Goal: Communication & Community: Participate in discussion

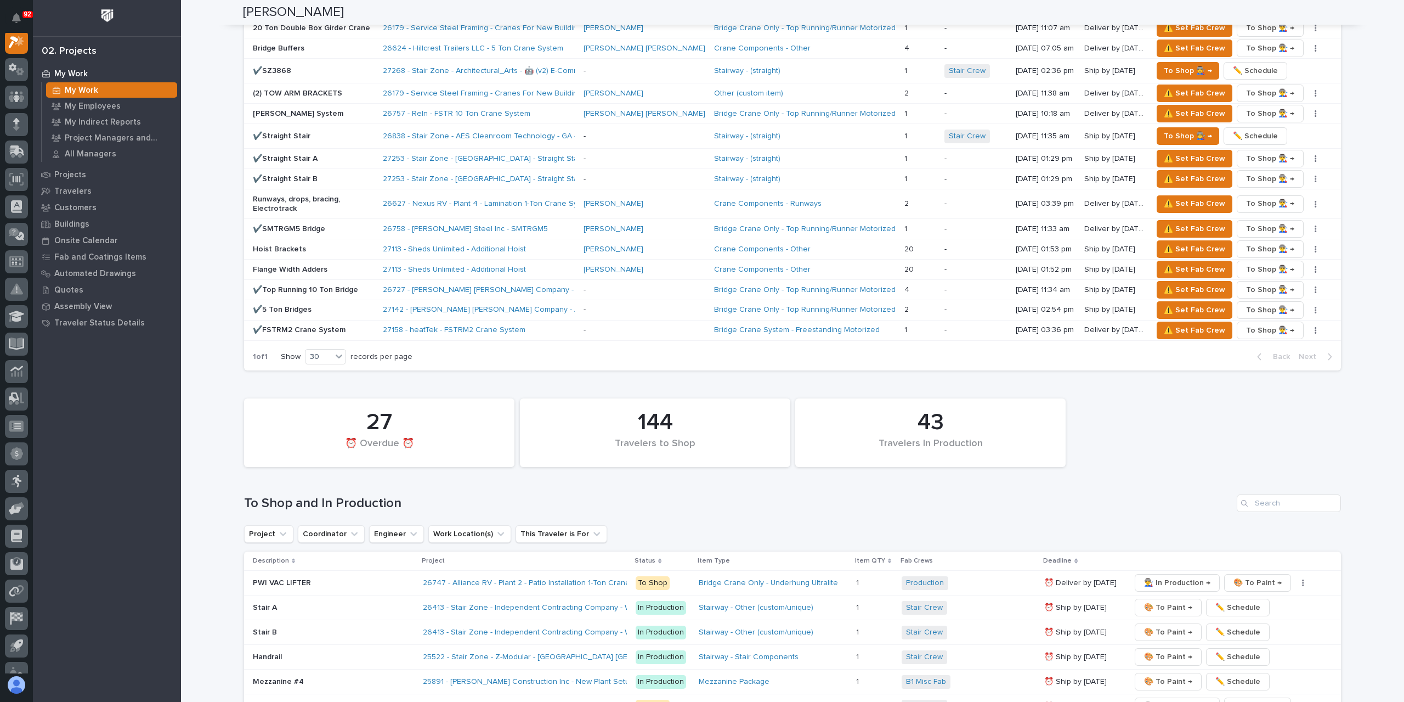
scroll to position [1755, 0]
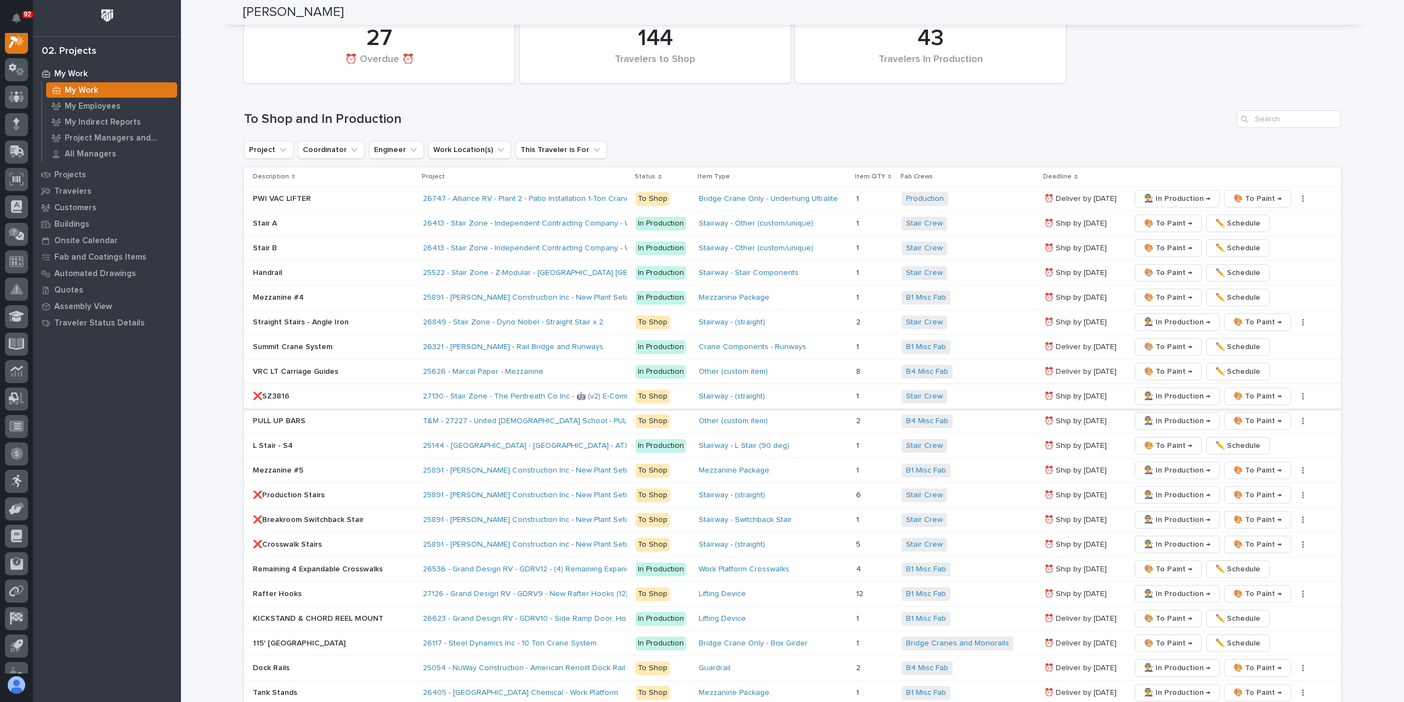
click at [1163, 389] on span "👨‍🏭 In Production →" at bounding box center [1177, 395] width 66 height 13
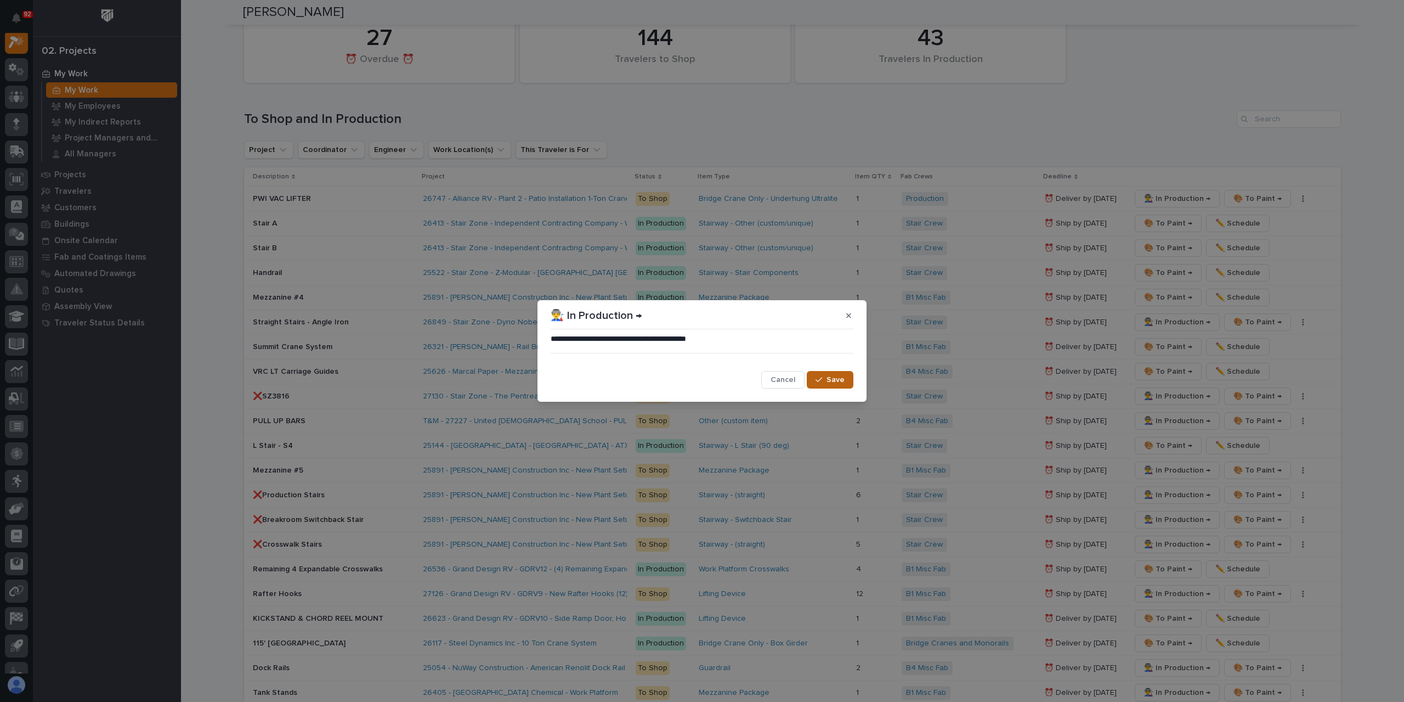
click at [823, 371] on button "Save" at bounding box center [830, 380] width 47 height 18
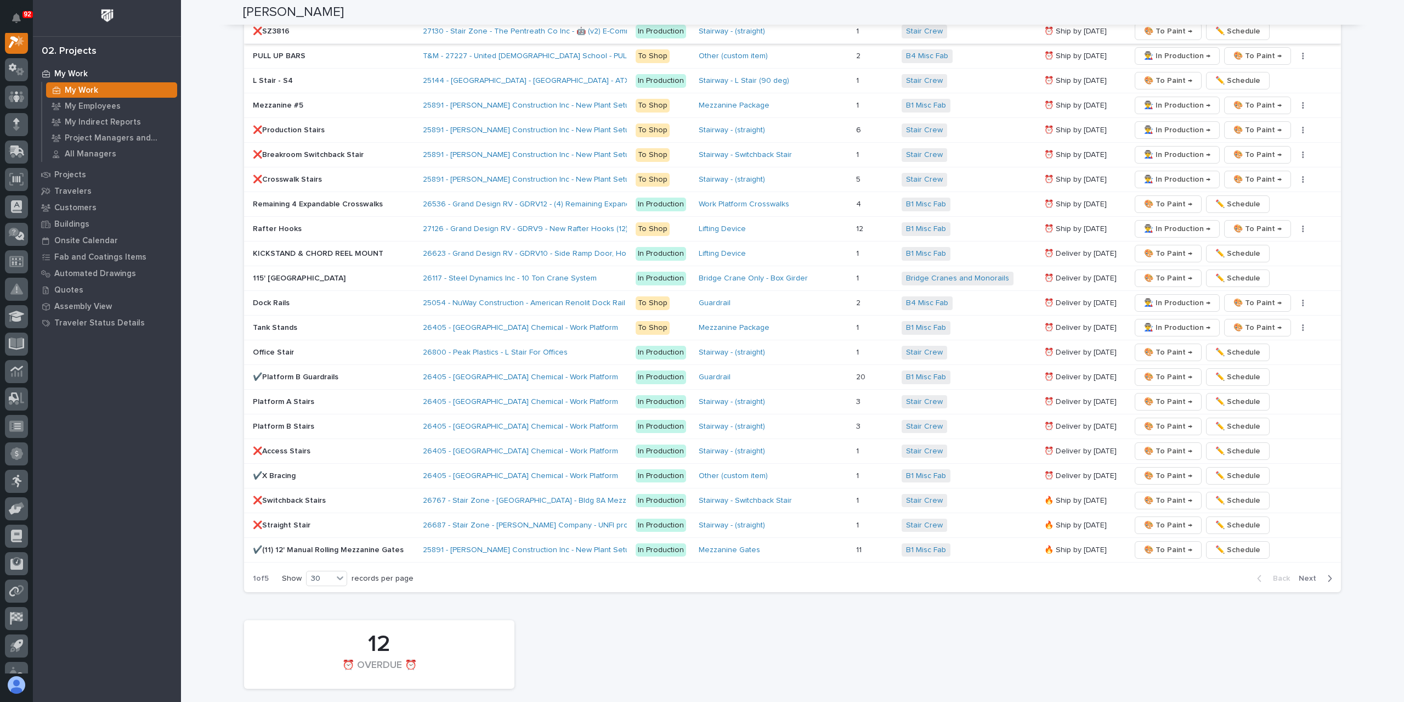
scroll to position [2139, 0]
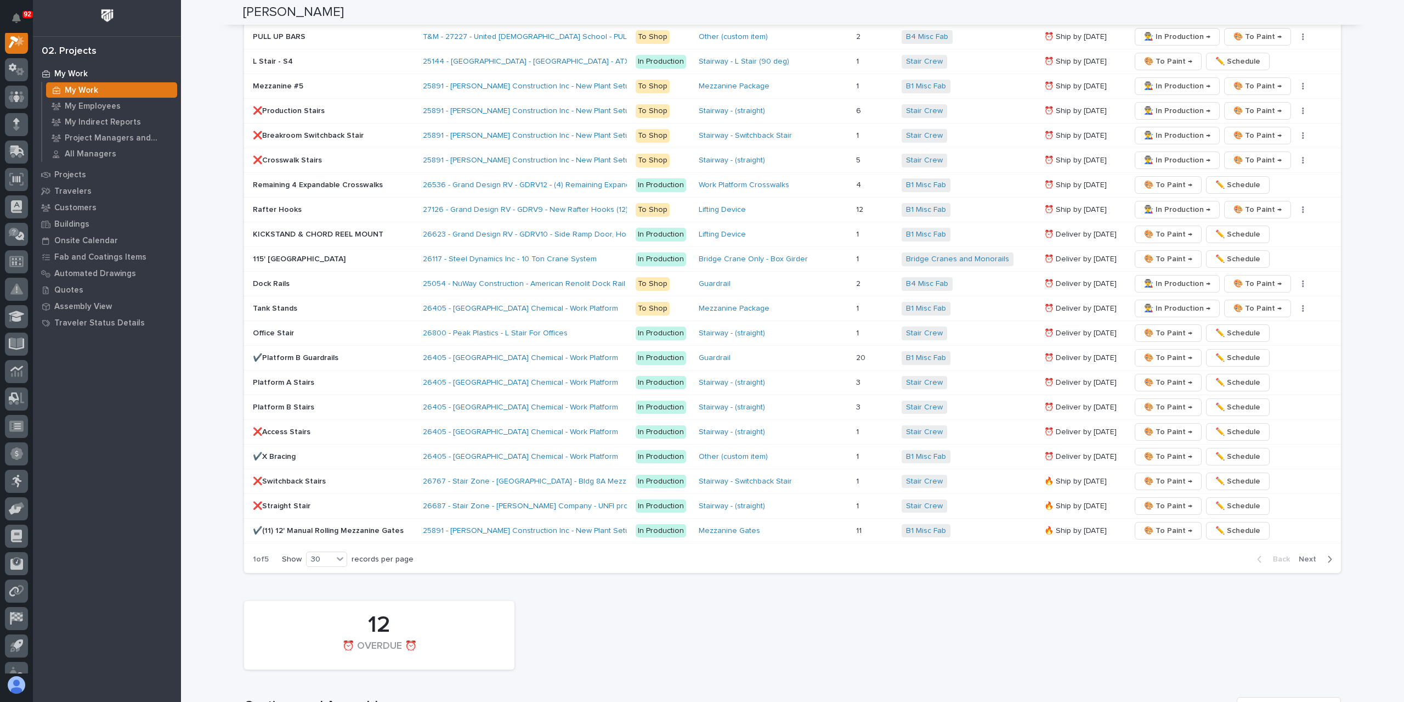
click at [1302, 554] on span "Next" at bounding box center [1311, 559] width 24 height 10
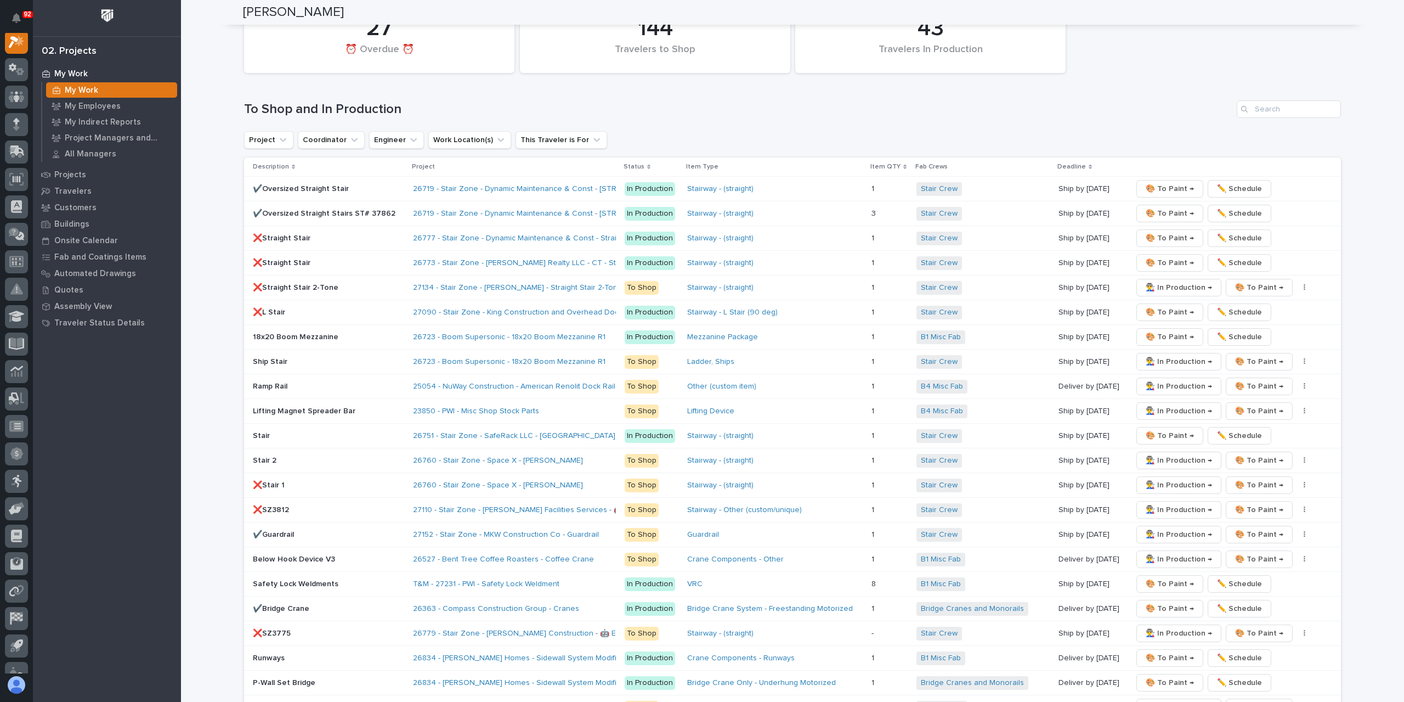
scroll to position [1755, 0]
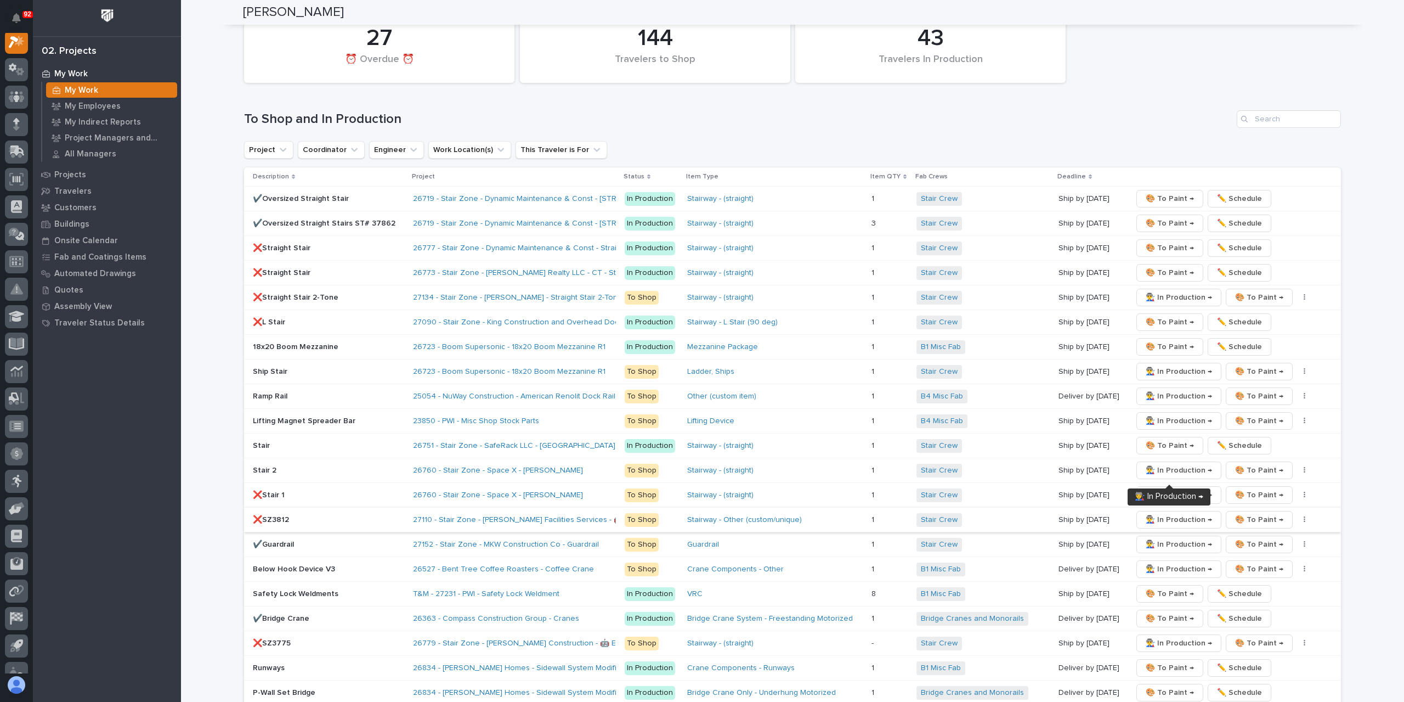
click at [1154, 513] on span "👨‍🏭 In Production →" at bounding box center [1179, 519] width 66 height 13
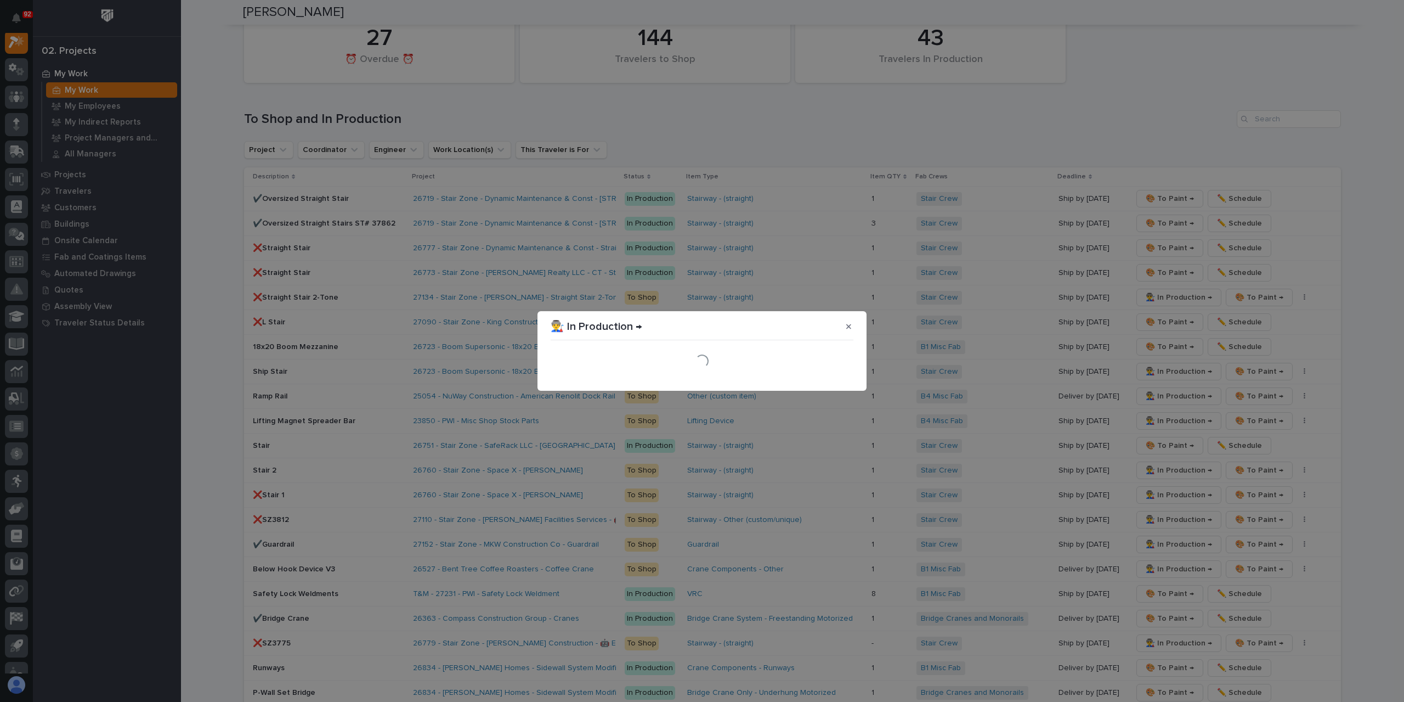
click at [831, 381] on section "👨‍🏭 In Production → Loading..." at bounding box center [702, 351] width 329 height 80
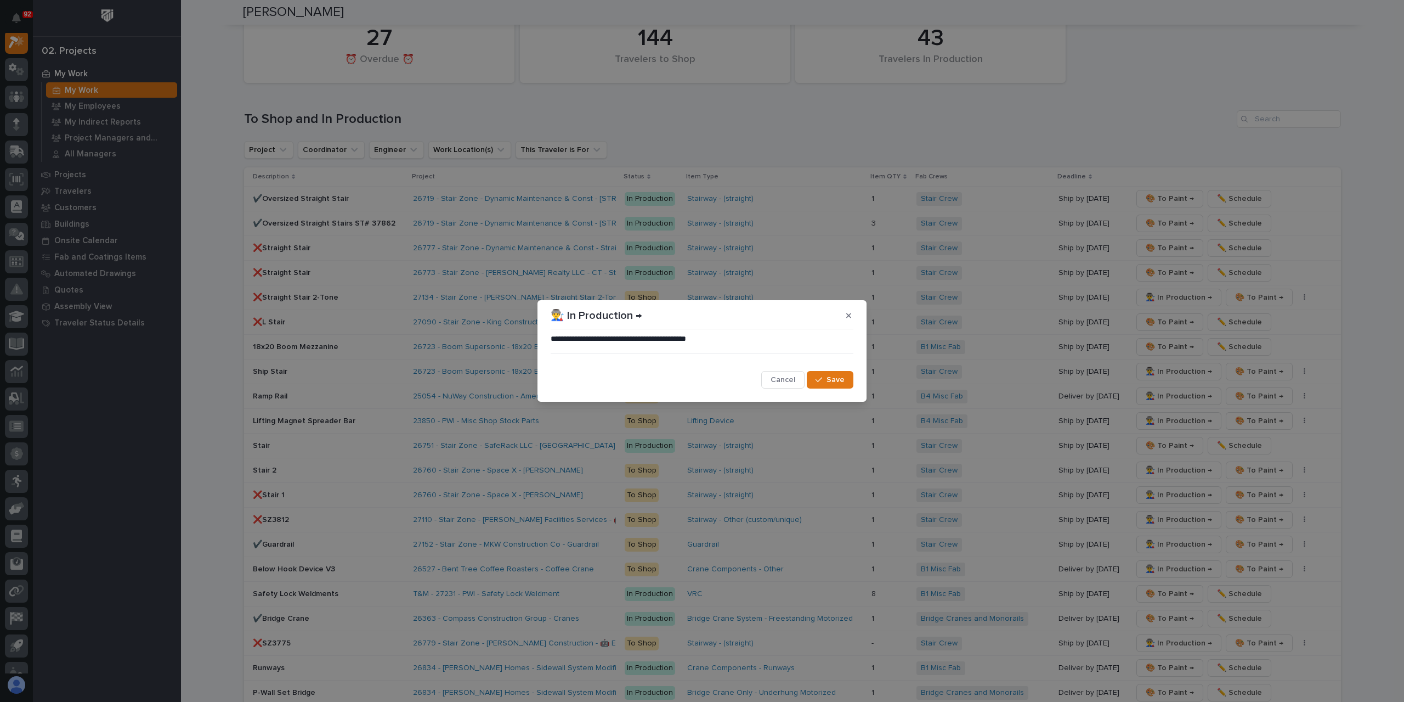
click at [831, 381] on span "Save" at bounding box center [836, 380] width 18 height 10
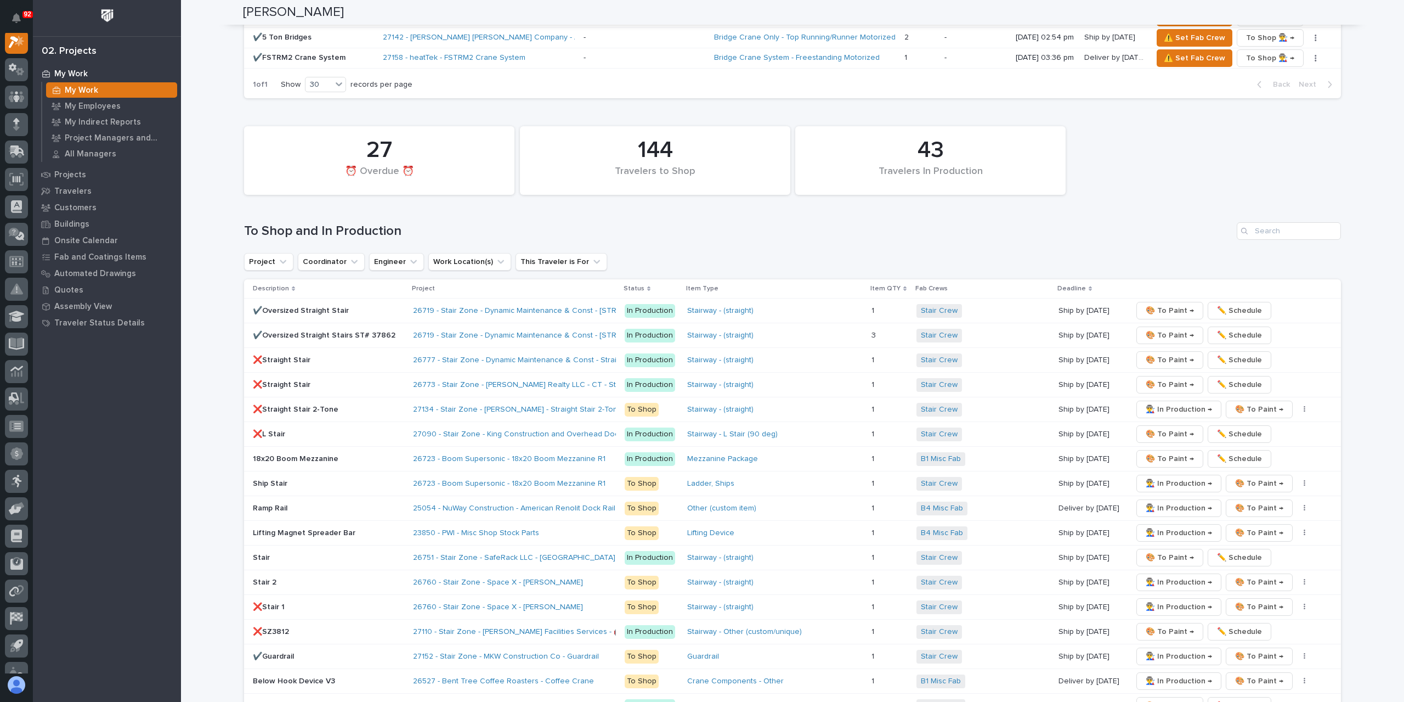
scroll to position [1481, 0]
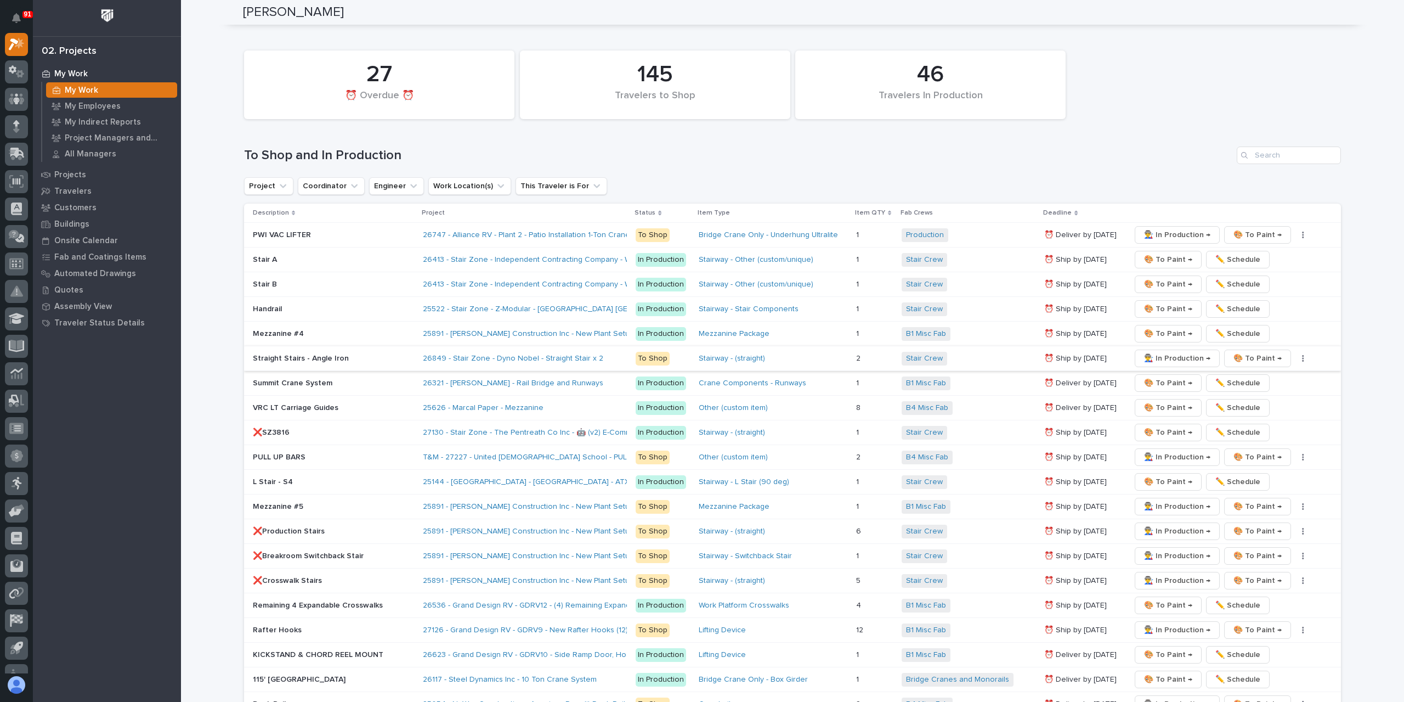
scroll to position [1701, 0]
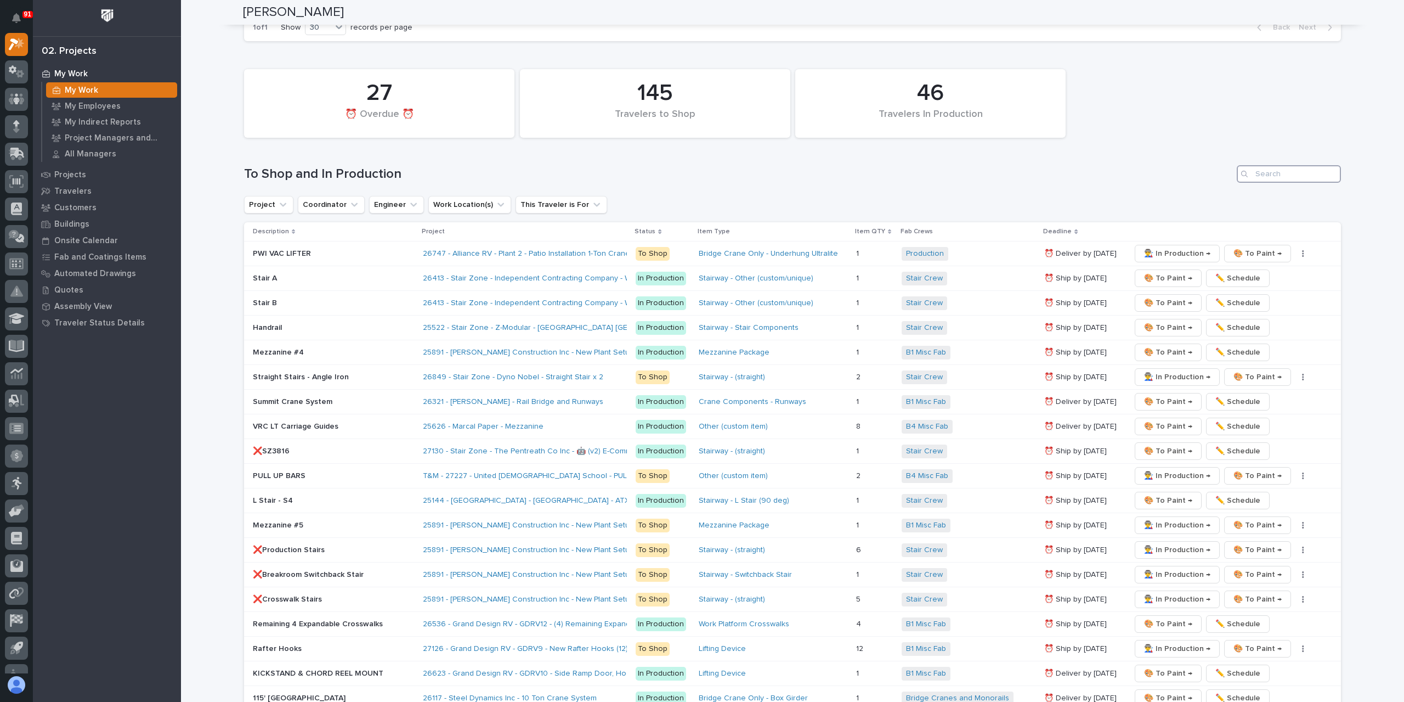
click at [1310, 165] on input "Search" at bounding box center [1289, 174] width 104 height 18
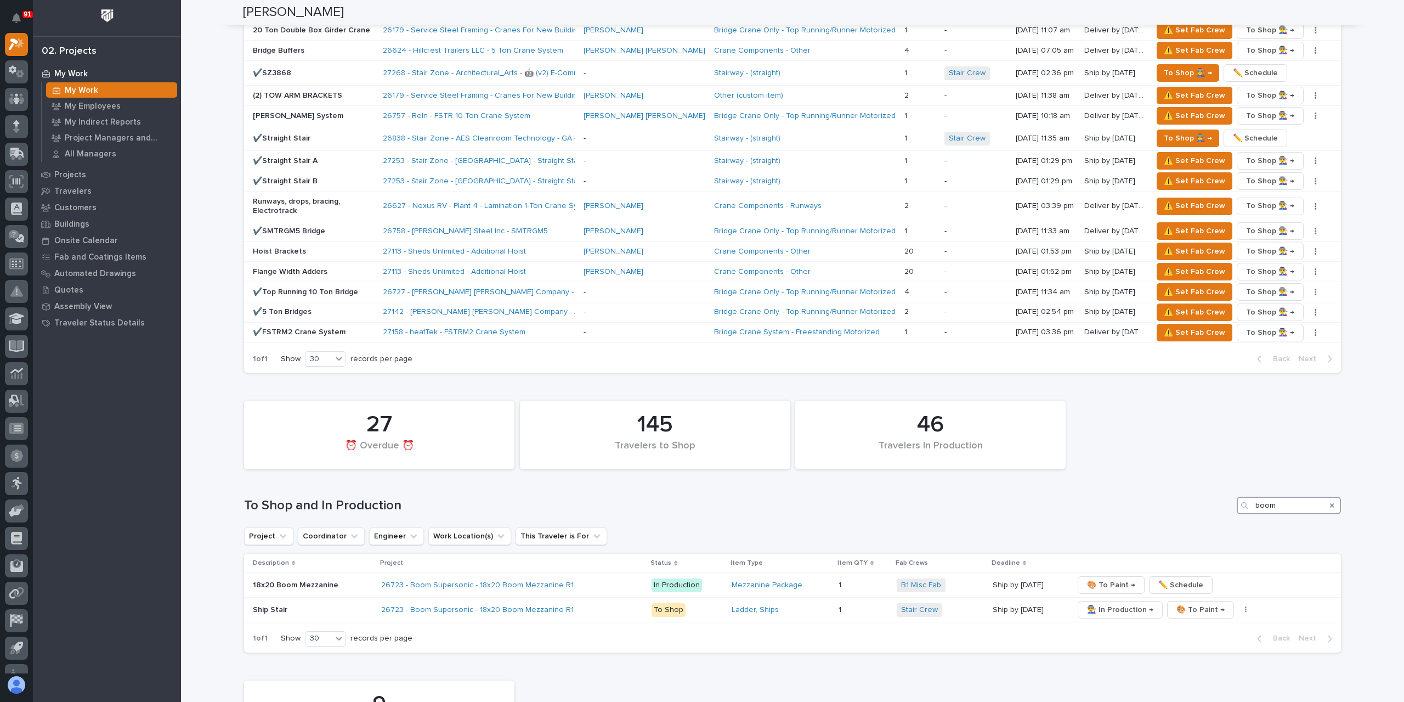
scroll to position [1358, 0]
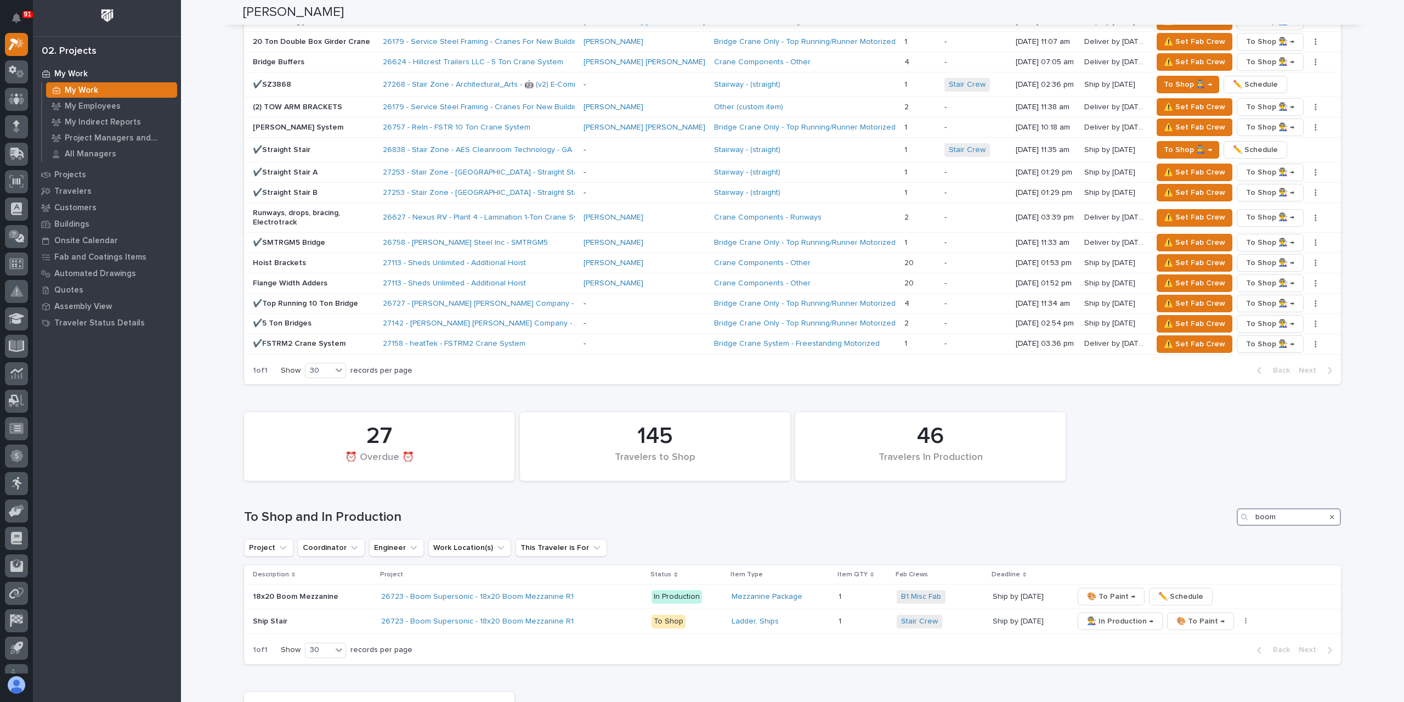
type input "boom"
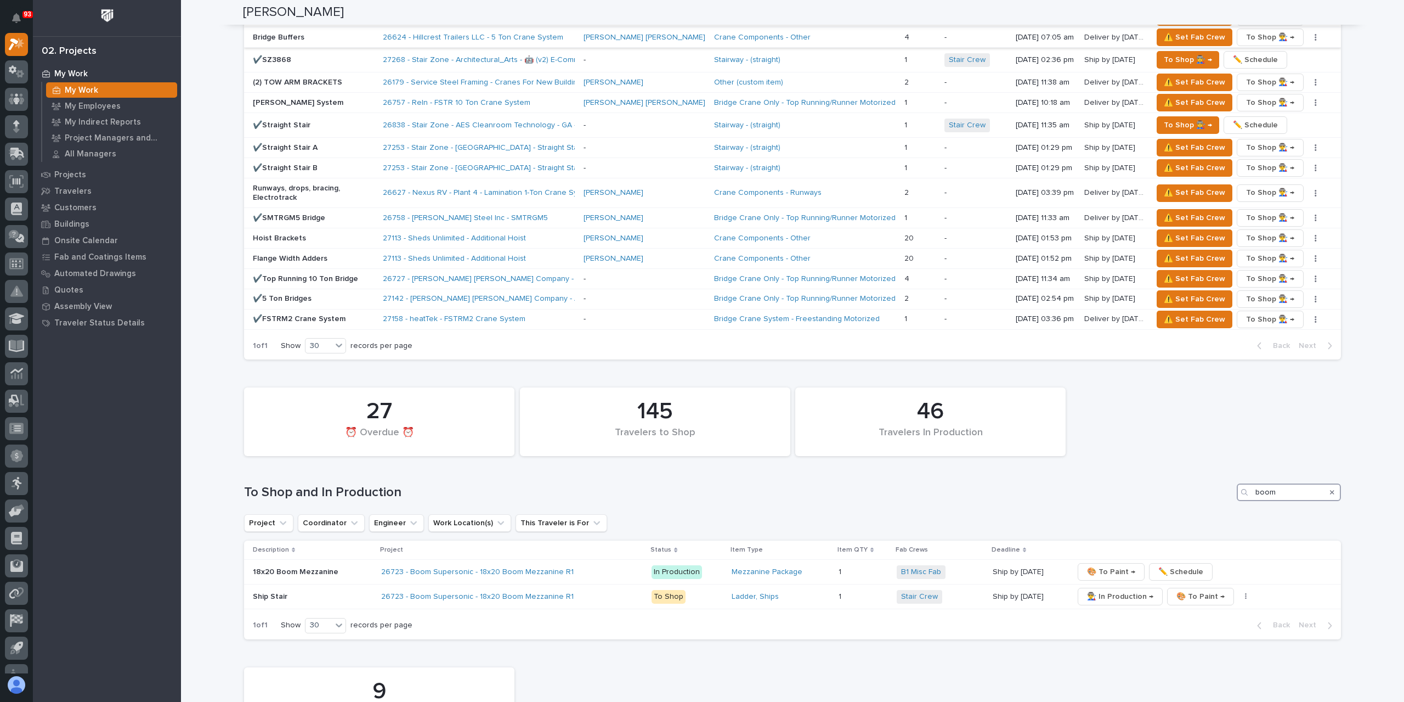
scroll to position [1382, 0]
click at [1330, 489] on icon "Search" at bounding box center [1332, 492] width 4 height 7
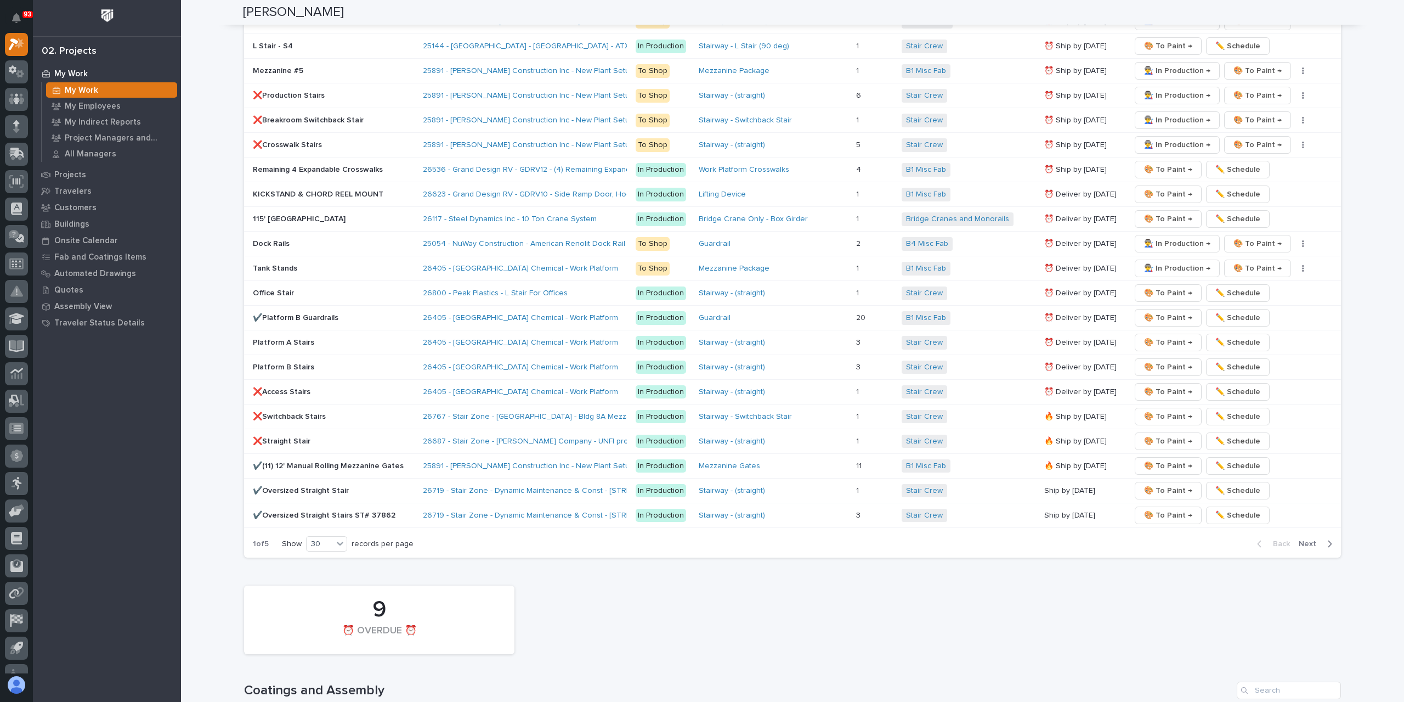
scroll to position [2164, 0]
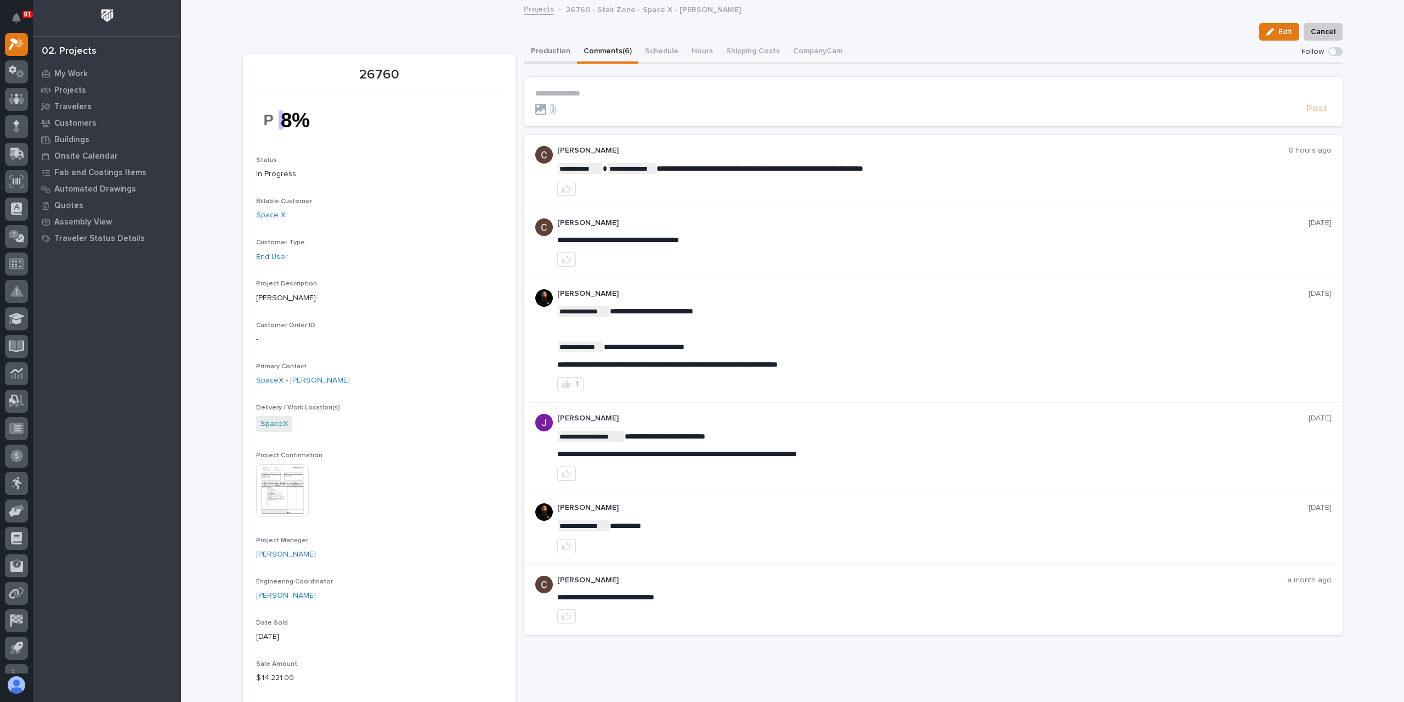
click at [557, 60] on button "Production" at bounding box center [550, 52] width 53 height 23
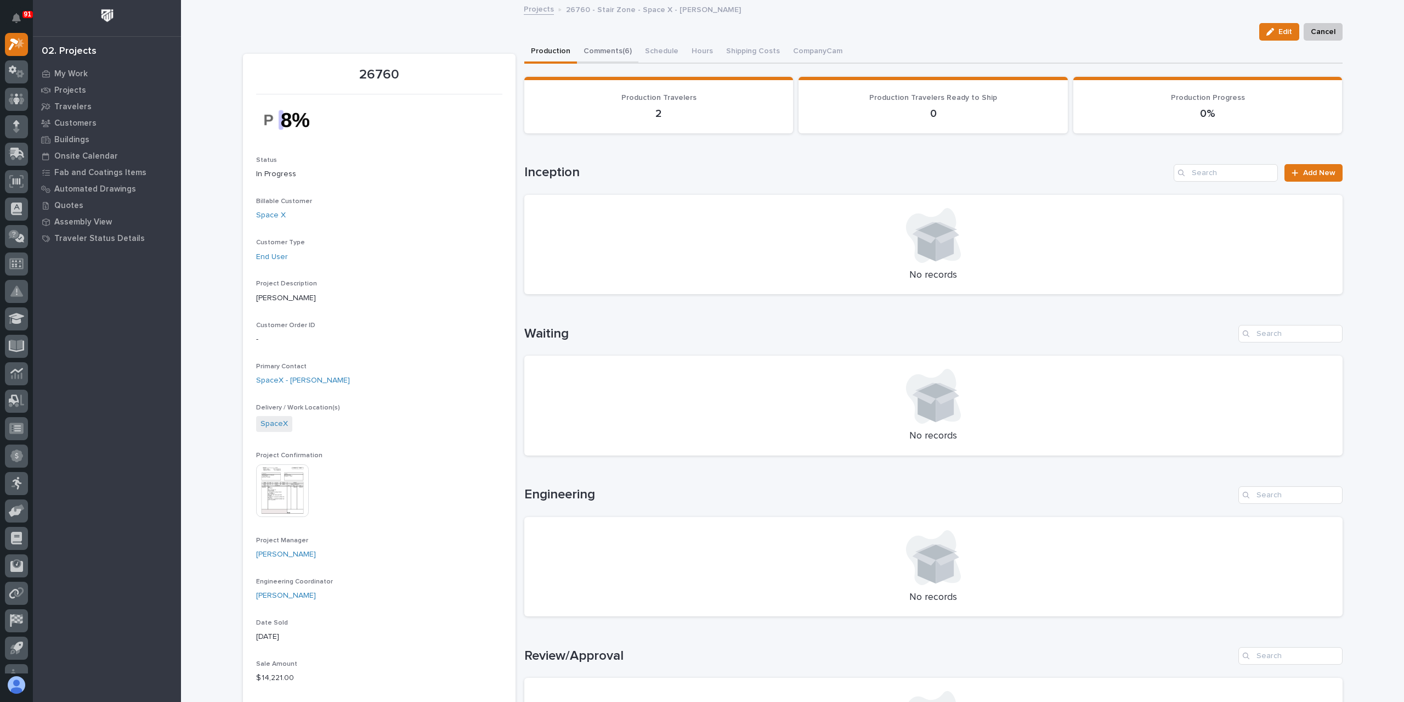
click at [613, 52] on button "Comments (6)" at bounding box center [607, 52] width 61 height 23
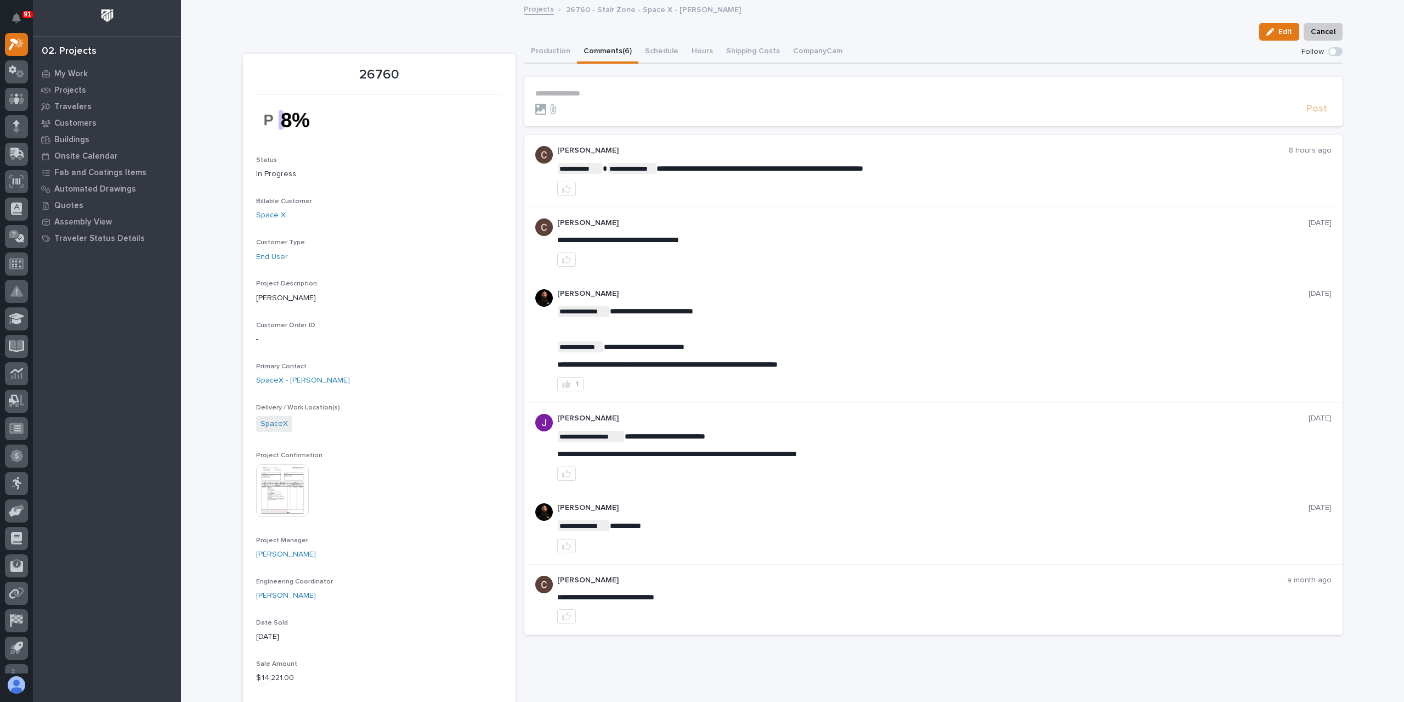
click at [610, 98] on form "**********" at bounding box center [933, 102] width 797 height 26
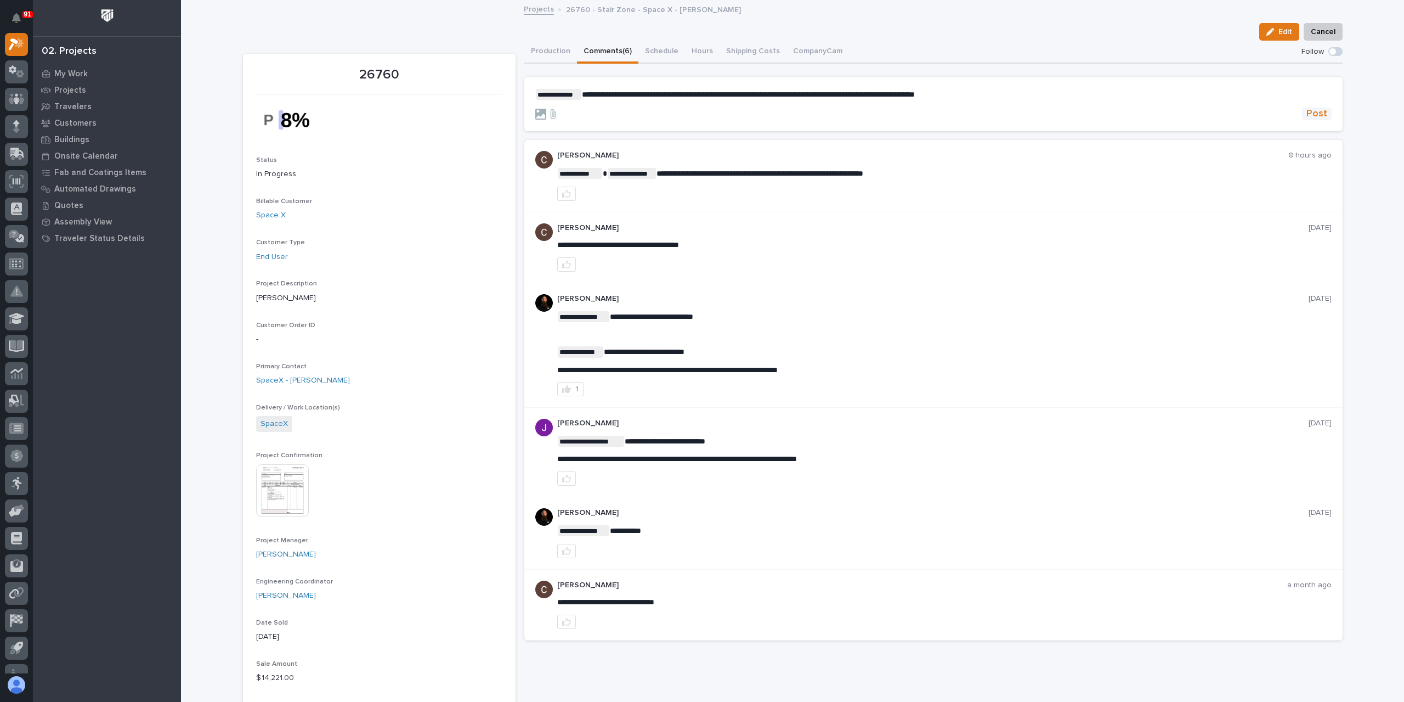
click at [1326, 116] on button "Post" at bounding box center [1317, 114] width 30 height 13
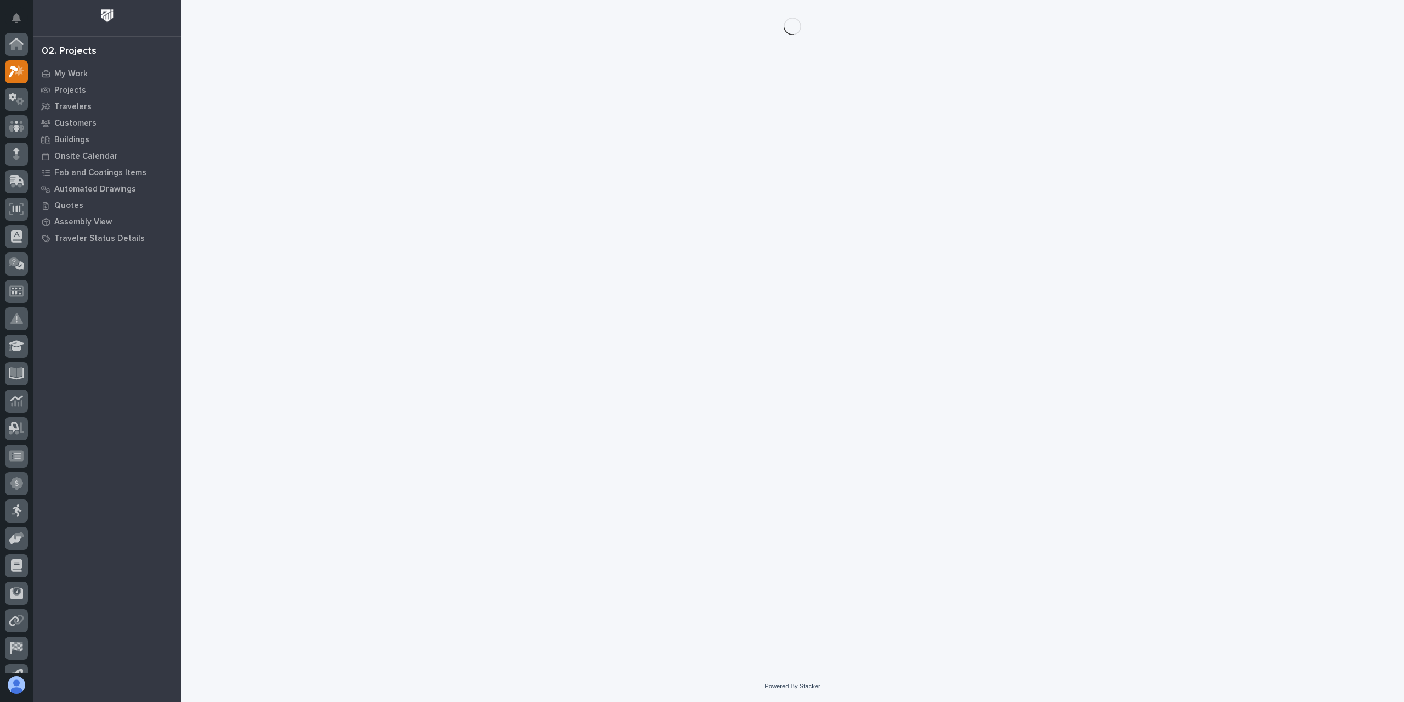
scroll to position [27, 0]
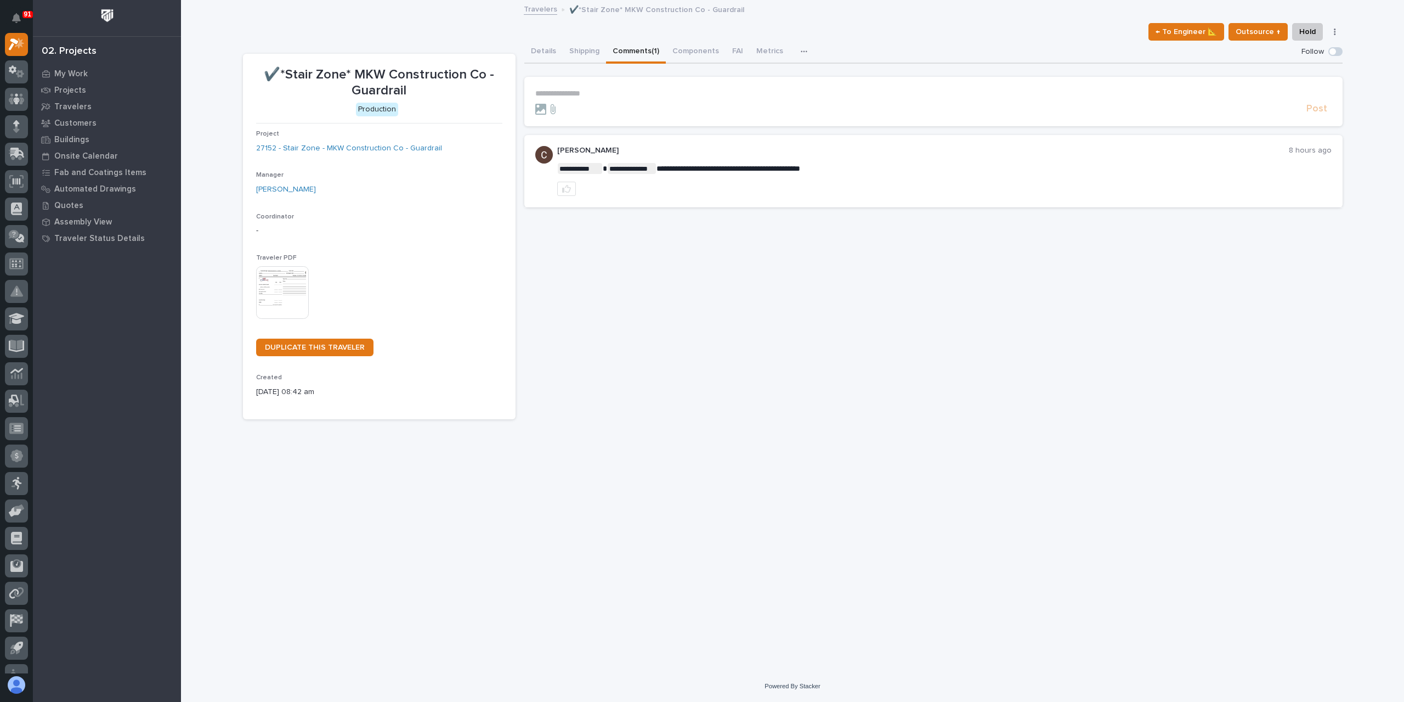
click at [620, 94] on p "**********" at bounding box center [933, 93] width 797 height 9
click at [873, 97] on p "**********" at bounding box center [933, 94] width 797 height 11
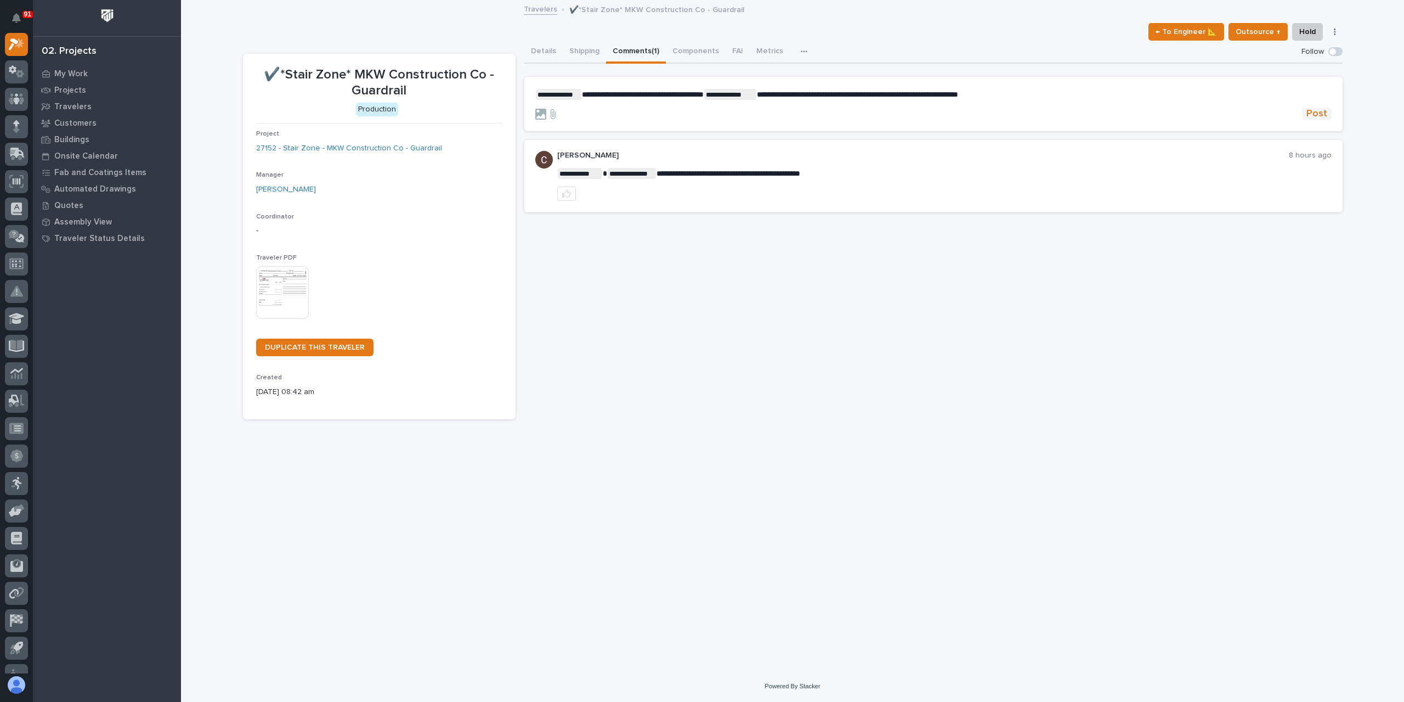
click at [1308, 111] on span "Post" at bounding box center [1317, 114] width 21 height 13
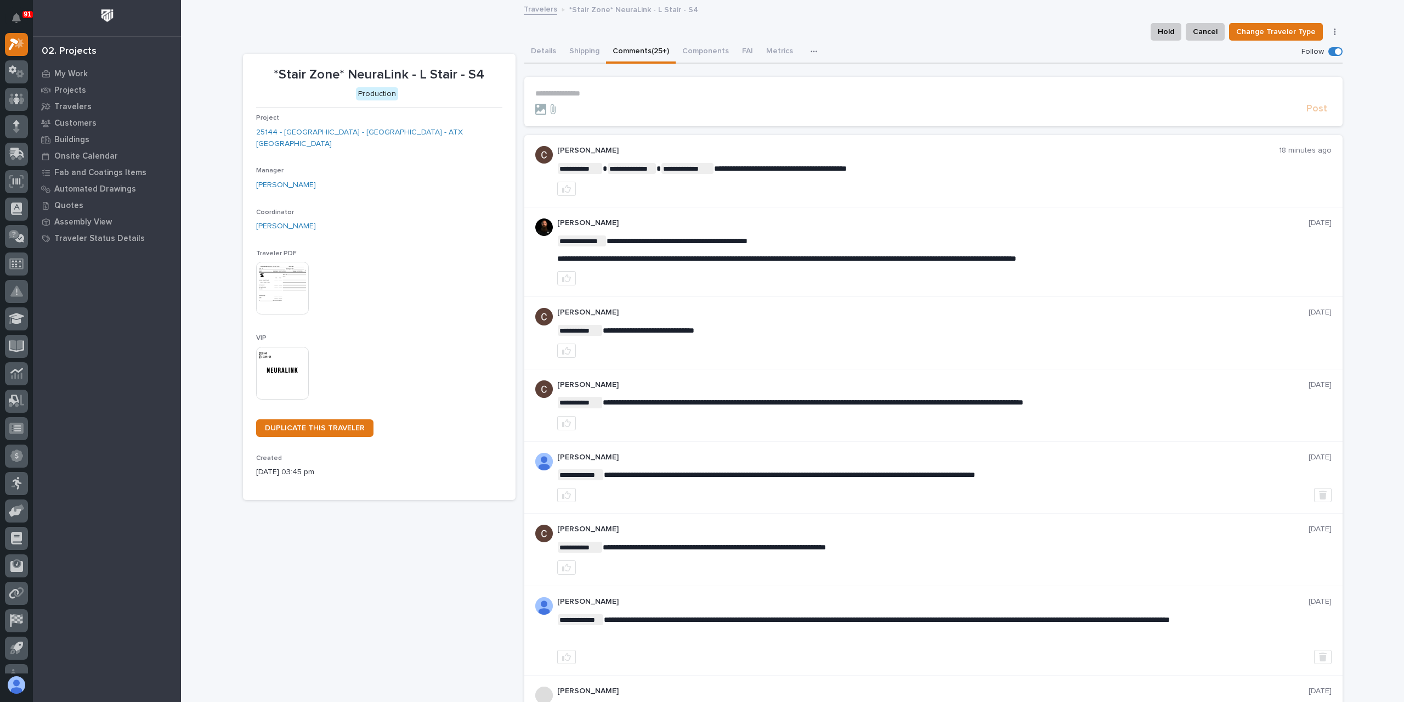
click at [618, 94] on p "**********" at bounding box center [933, 93] width 797 height 9
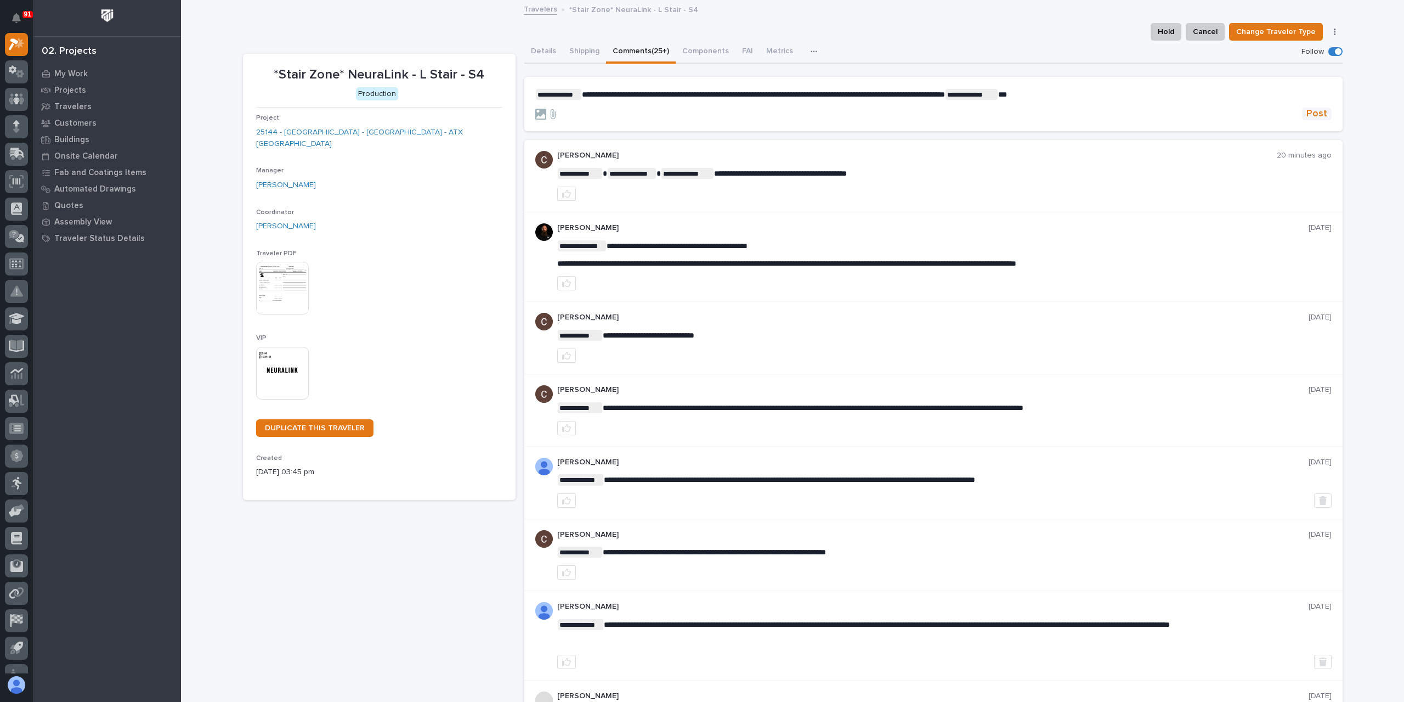
click at [1324, 117] on button "Post" at bounding box center [1317, 114] width 30 height 13
